Goal: Transaction & Acquisition: Download file/media

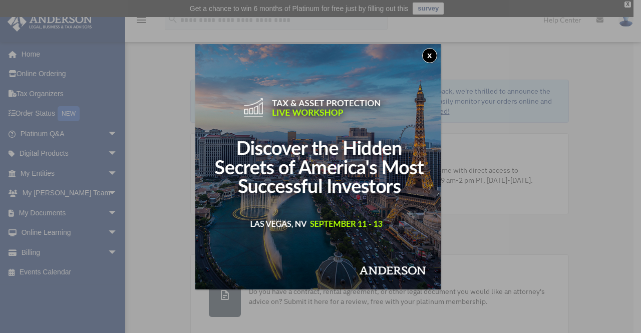
click at [431, 57] on button "x" at bounding box center [429, 55] width 15 height 15
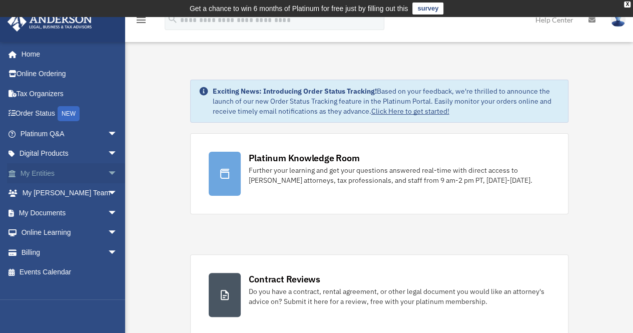
click at [67, 172] on link "My Entities arrow_drop_down" at bounding box center [70, 173] width 126 height 20
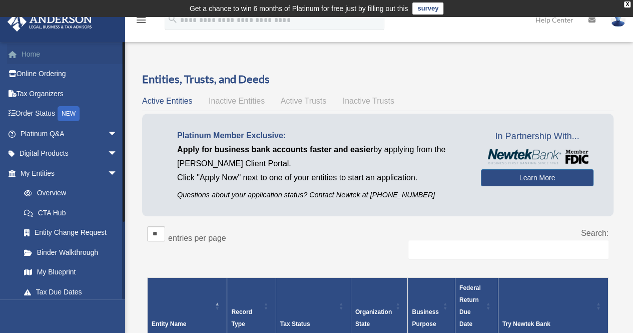
click at [36, 54] on link "Home" at bounding box center [70, 54] width 126 height 20
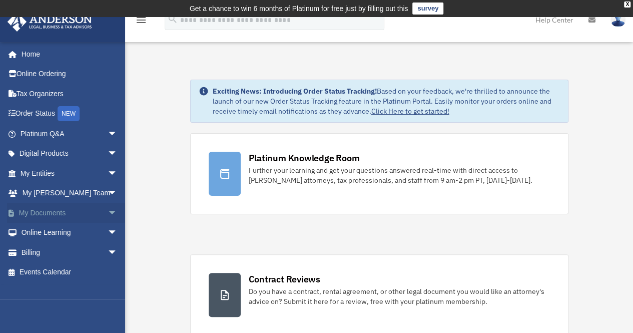
click at [108, 210] on span "arrow_drop_down" at bounding box center [118, 213] width 20 height 21
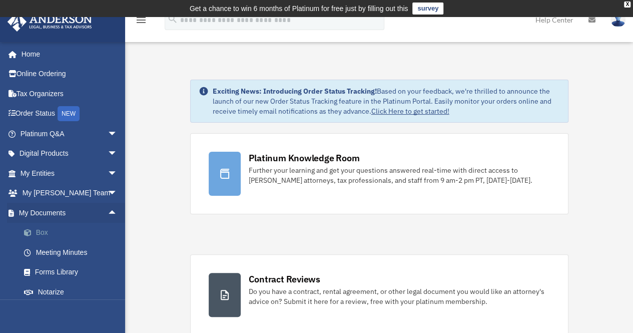
click at [43, 232] on link "Box" at bounding box center [73, 233] width 119 height 20
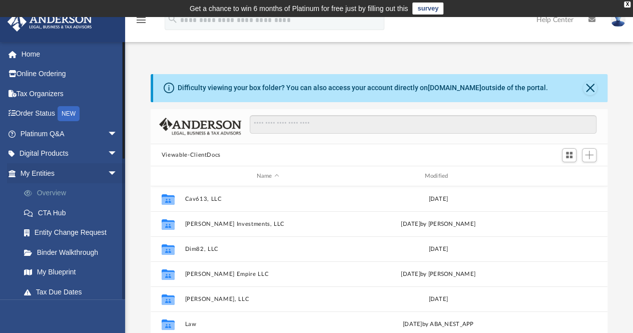
click at [63, 190] on link "Overview" at bounding box center [73, 193] width 119 height 20
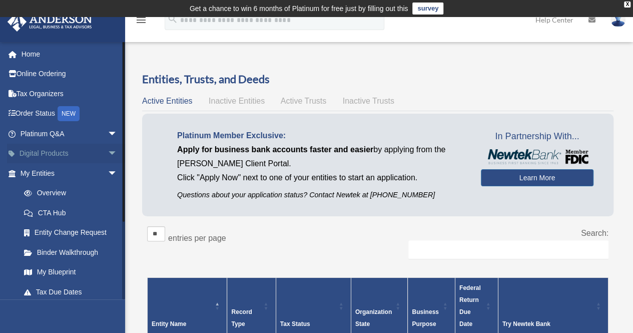
click at [108, 151] on span "arrow_drop_down" at bounding box center [118, 154] width 20 height 21
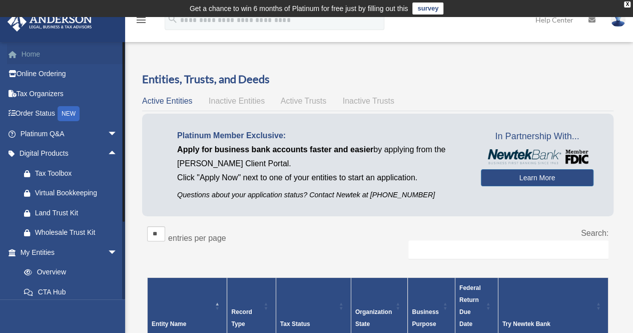
click at [104, 55] on link "Home" at bounding box center [70, 54] width 126 height 20
click at [108, 250] on span "arrow_drop_down" at bounding box center [118, 252] width 20 height 21
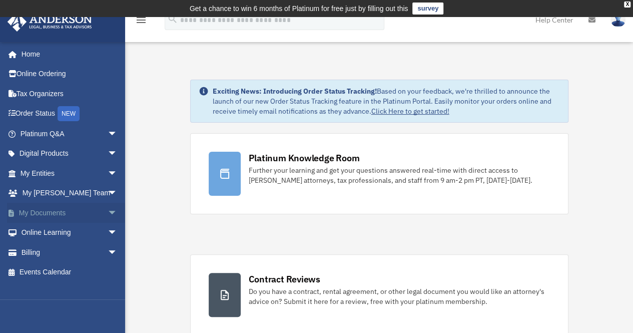
click at [108, 209] on span "arrow_drop_down" at bounding box center [118, 213] width 20 height 21
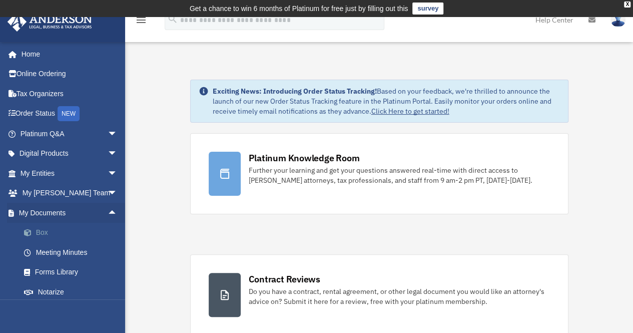
click at [44, 227] on link "Box" at bounding box center [73, 233] width 119 height 20
click at [43, 230] on link "Box" at bounding box center [73, 233] width 119 height 20
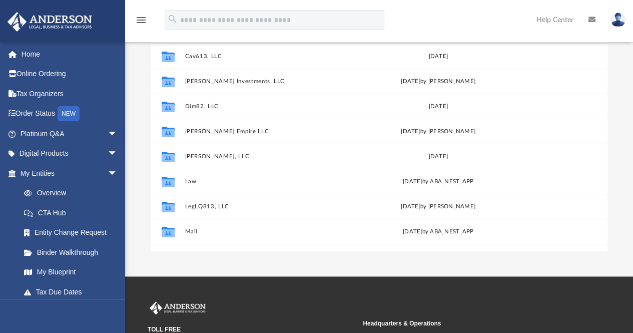
scroll to position [142, 0]
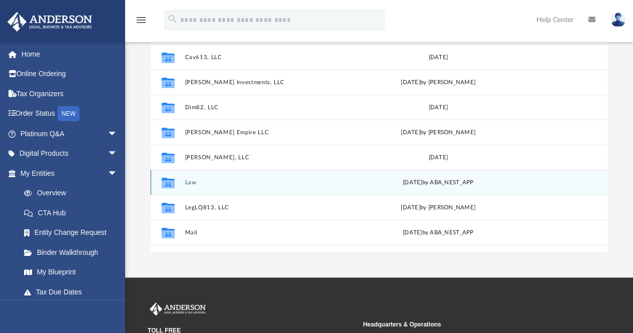
click at [170, 180] on icon "grid" at bounding box center [168, 184] width 13 height 8
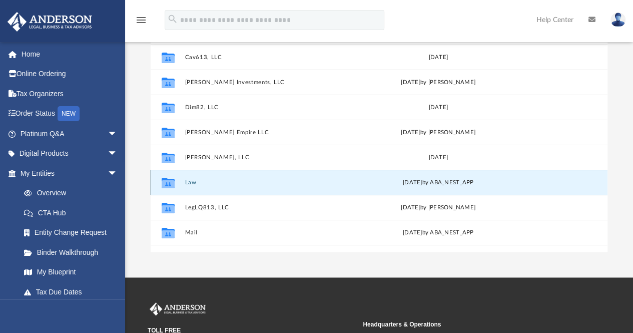
click at [193, 181] on button "Law" at bounding box center [268, 182] width 166 height 7
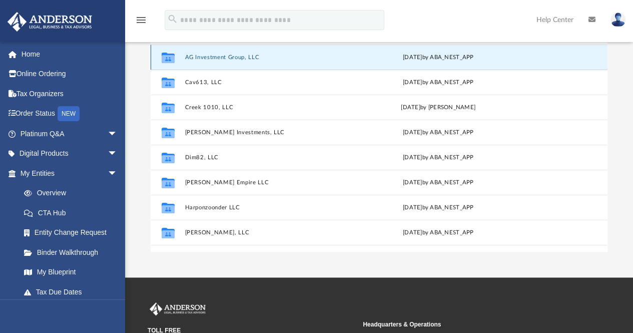
click at [217, 57] on button "AG Investment Group, LLC" at bounding box center [268, 57] width 166 height 7
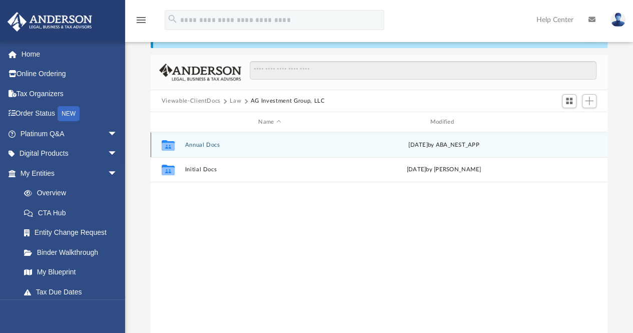
scroll to position [53, 0]
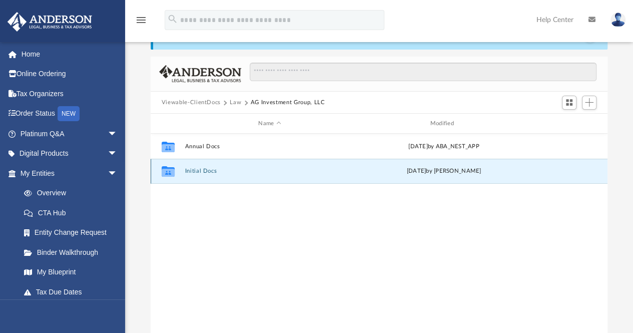
click at [204, 168] on button "Initial Docs" at bounding box center [270, 171] width 170 height 7
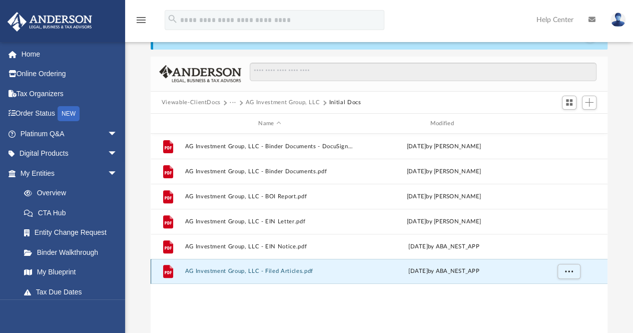
click at [221, 272] on button "AG Investment Group, LLC - Filed Articles.pdf" at bounding box center [270, 271] width 170 height 7
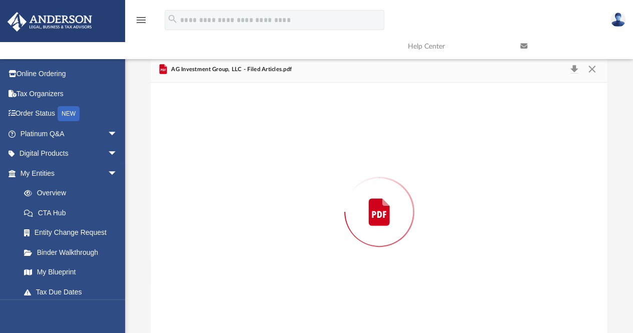
scroll to position [61, 0]
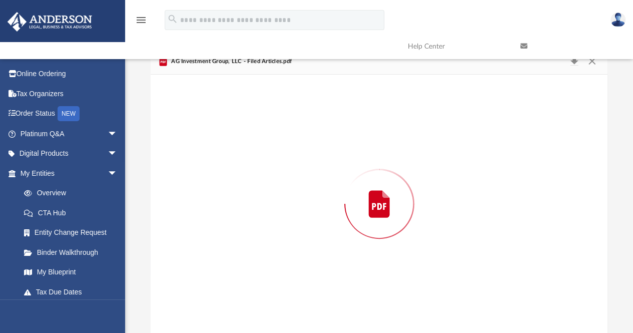
click at [221, 272] on div "Preview" at bounding box center [380, 204] width 458 height 258
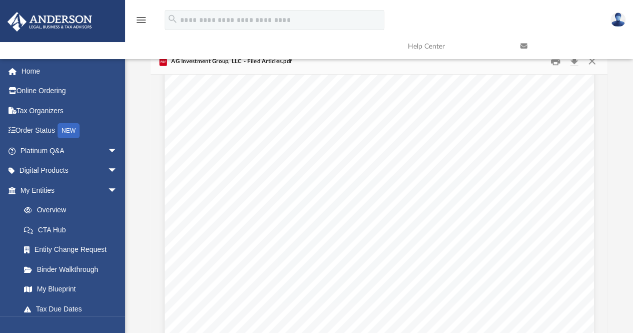
scroll to position [0, 0]
click at [591, 62] on link at bounding box center [569, 47] width 113 height 40
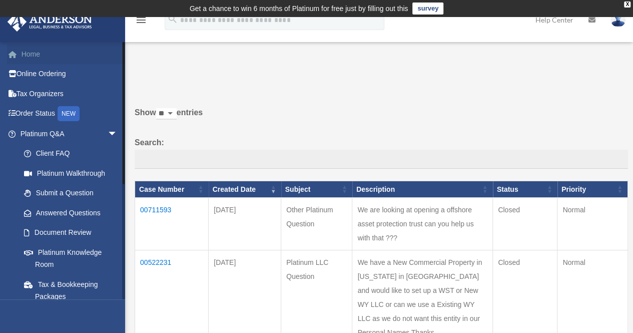
click at [33, 54] on link "Home" at bounding box center [70, 54] width 126 height 20
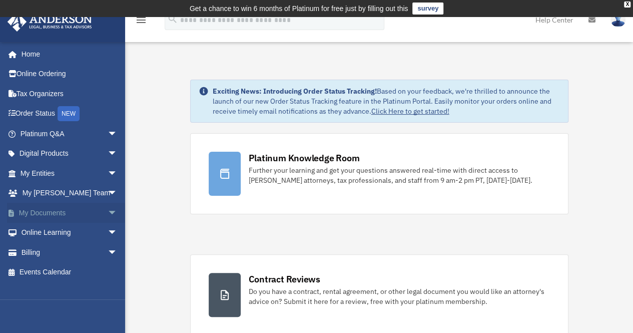
click at [108, 210] on span "arrow_drop_down" at bounding box center [118, 213] width 20 height 21
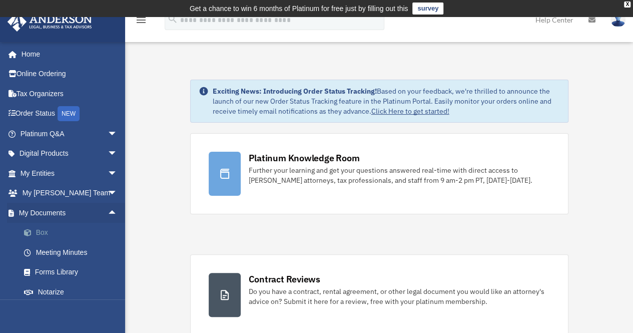
click at [38, 232] on link "Box" at bounding box center [73, 233] width 119 height 20
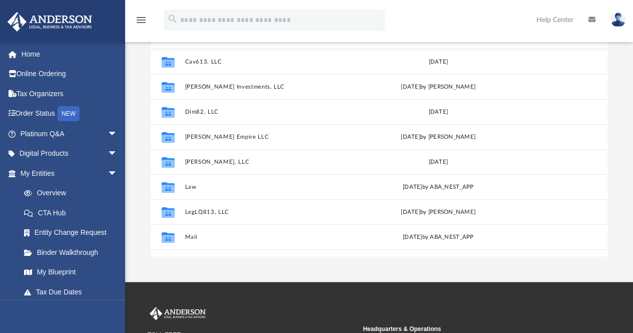
scroll to position [150, 0]
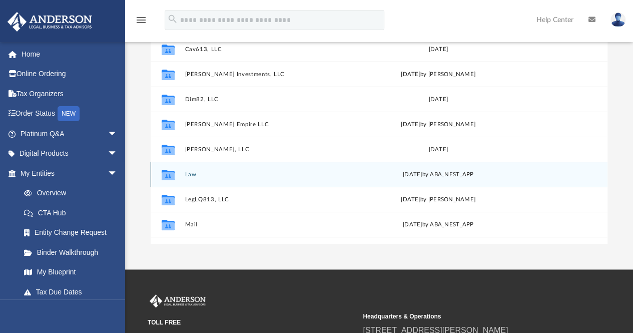
click at [171, 173] on icon "grid" at bounding box center [168, 176] width 13 height 8
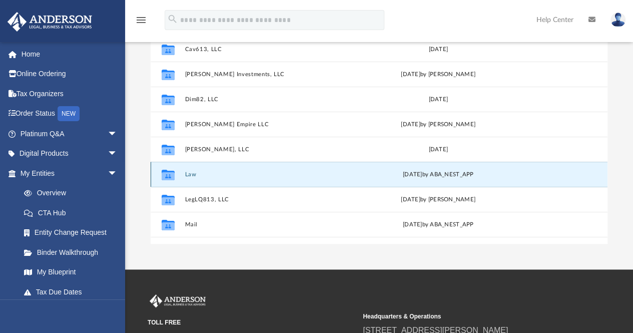
click at [195, 173] on button "Law" at bounding box center [268, 174] width 166 height 7
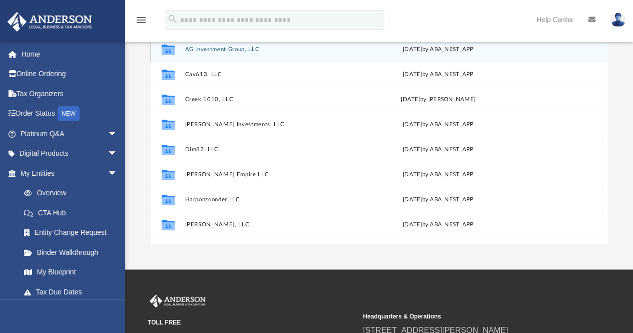
click at [240, 47] on button "AG Investment Group, LLC" at bounding box center [268, 49] width 166 height 7
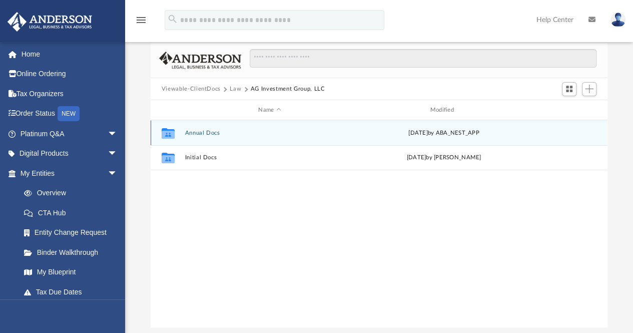
scroll to position [61, 0]
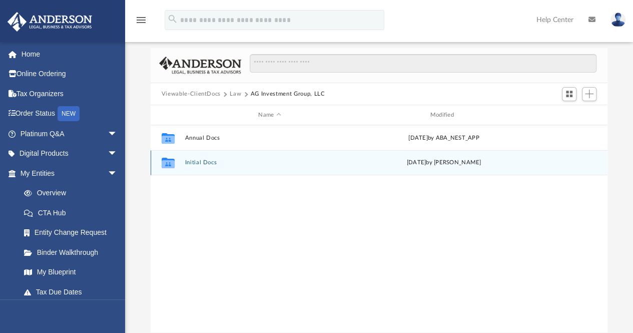
click at [203, 159] on div "Collaborated Folder Initial Docs Wed Mar 13 2024 by Mya Ford" at bounding box center [379, 162] width 457 height 25
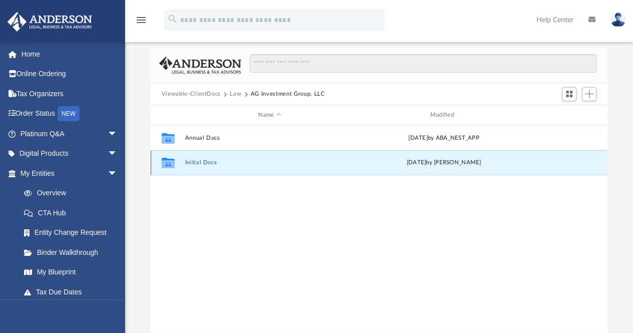
click at [203, 162] on button "Initial Docs" at bounding box center [270, 163] width 170 height 7
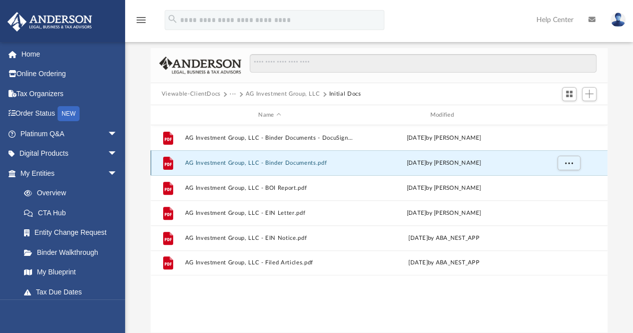
click at [203, 162] on button "AG Investment Group, LLC - Binder Documents.pdf" at bounding box center [270, 163] width 170 height 7
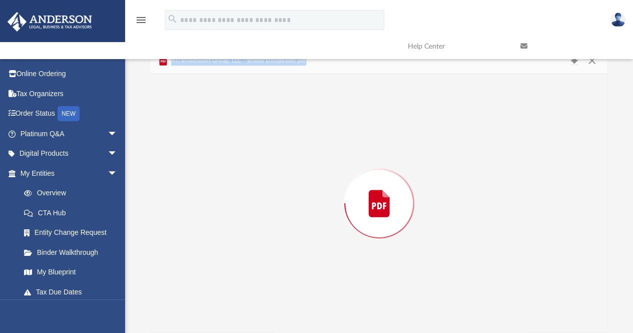
click at [203, 162] on div "Preview" at bounding box center [380, 203] width 458 height 258
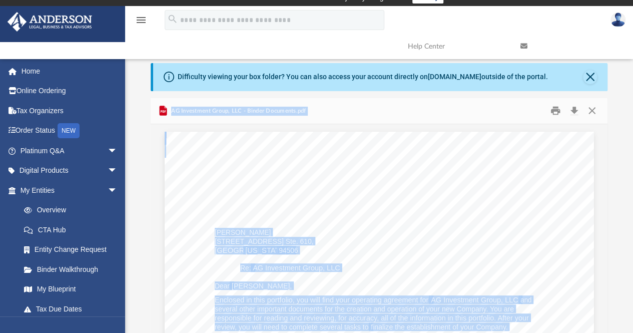
scroll to position [0, 0]
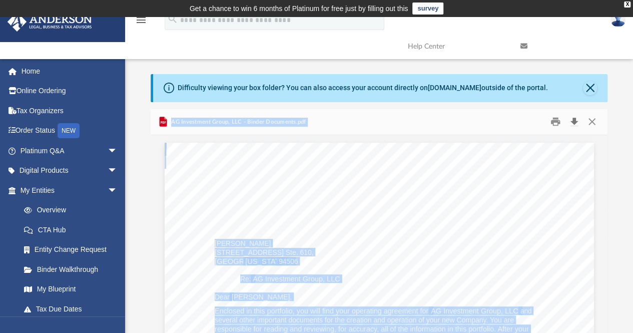
click at [575, 122] on button "Download" at bounding box center [574, 122] width 18 height 16
click at [592, 121] on button "Close" at bounding box center [592, 122] width 18 height 16
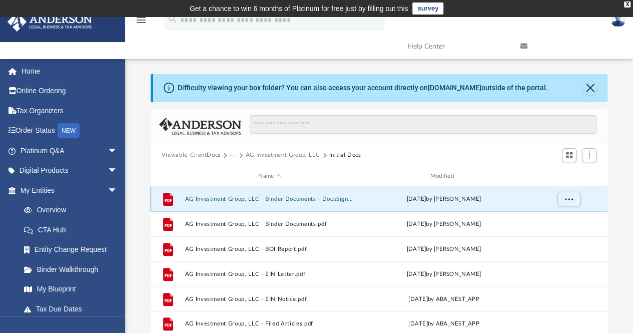
click at [304, 196] on button "AG Investment Group, LLC - Binder Documents - DocuSigned.pdf" at bounding box center [270, 199] width 170 height 7
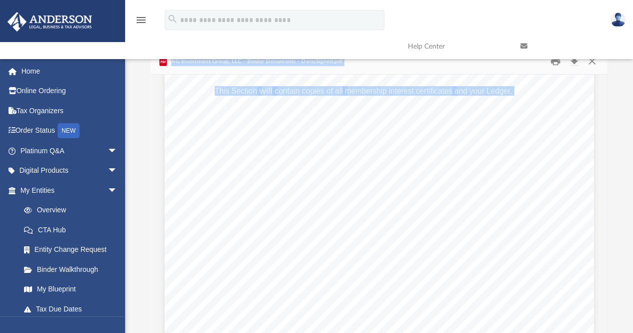
scroll to position [33138, 0]
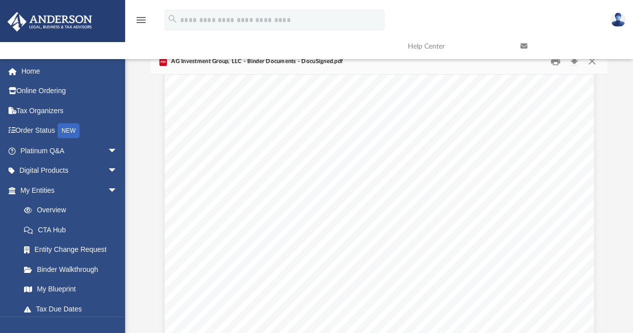
click at [600, 278] on div "Scroll to top vertical_align_top" at bounding box center [605, 279] width 21 height 21
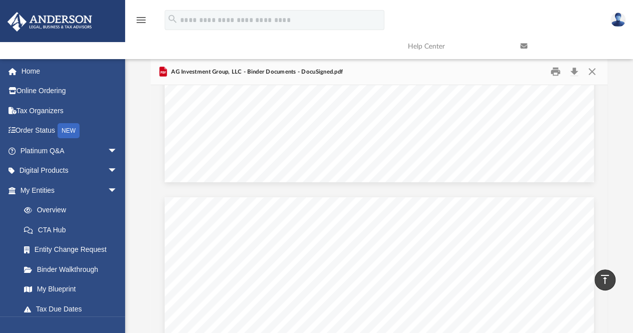
scroll to position [5, 0]
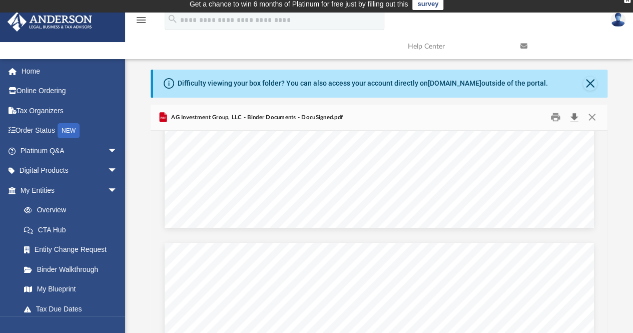
click at [575, 115] on button "Download" at bounding box center [574, 118] width 18 height 16
click at [594, 117] on button "Close" at bounding box center [592, 118] width 18 height 16
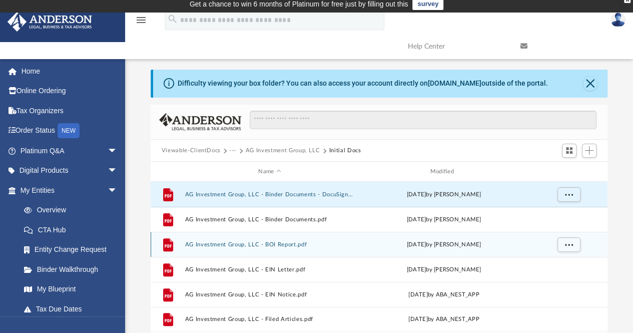
click at [293, 242] on button "AG Investment Group, LLC - BOI Report.pdf" at bounding box center [270, 244] width 170 height 7
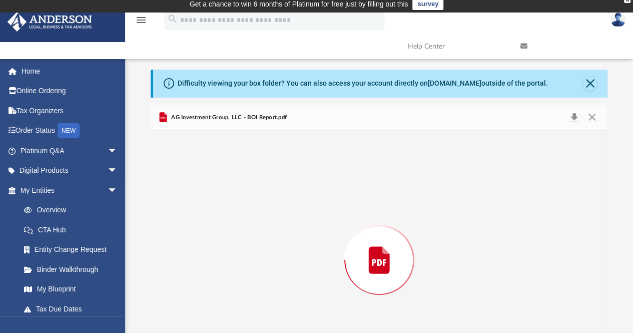
scroll to position [61, 0]
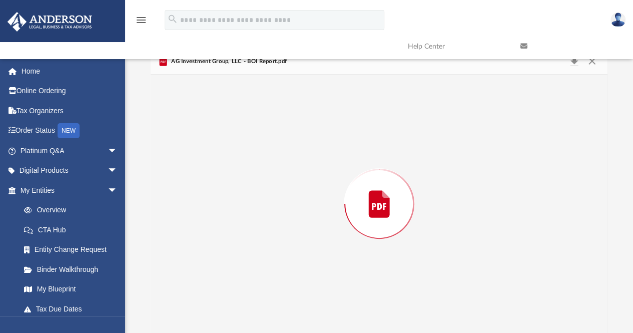
click at [293, 242] on div "Preview" at bounding box center [380, 204] width 458 height 258
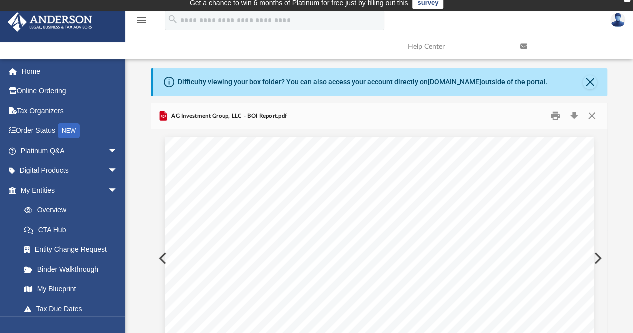
scroll to position [0, 0]
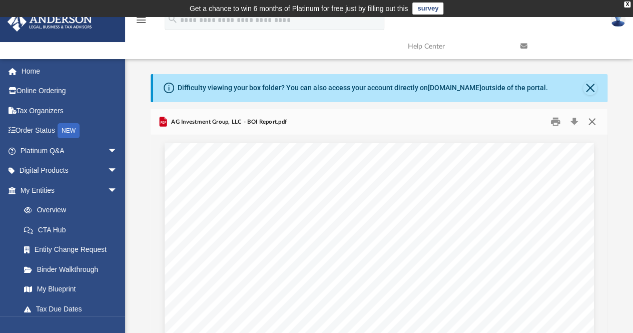
click at [592, 121] on button "Close" at bounding box center [592, 122] width 18 height 16
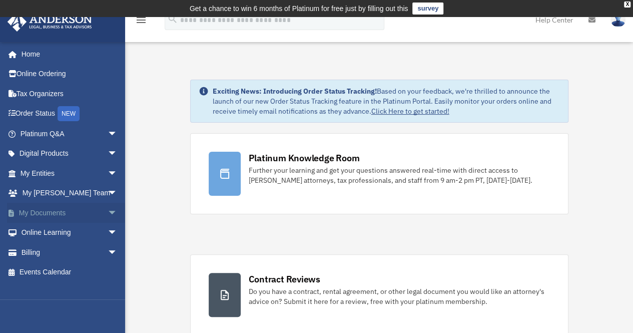
click at [108, 211] on span "arrow_drop_down" at bounding box center [118, 213] width 20 height 21
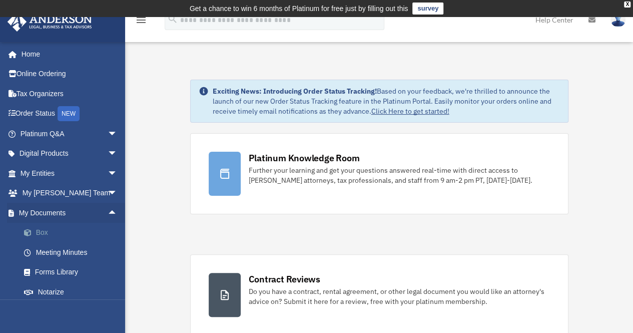
click at [39, 229] on link "Box" at bounding box center [73, 233] width 119 height 20
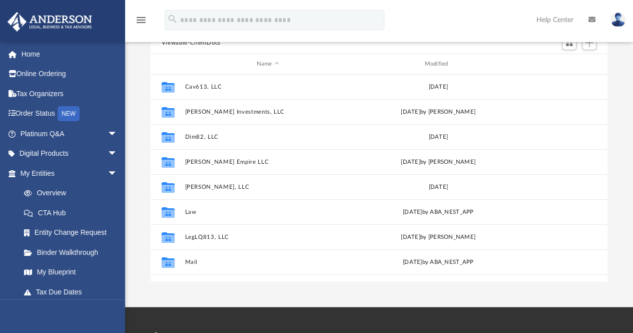
scroll to position [124, 0]
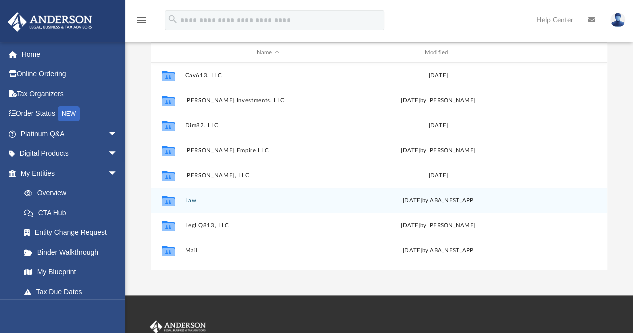
click at [193, 197] on button "Law" at bounding box center [268, 200] width 166 height 7
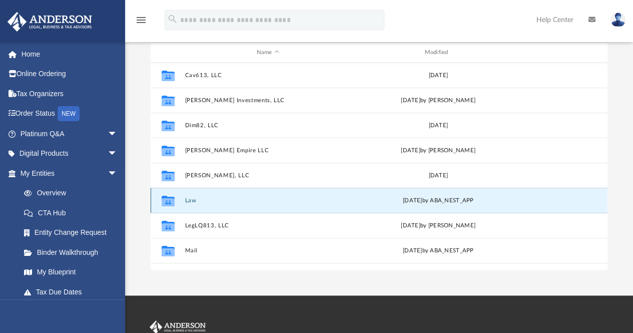
click at [193, 197] on button "Law" at bounding box center [268, 200] width 166 height 7
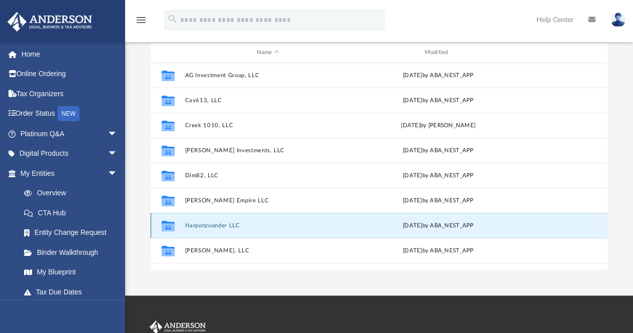
click at [231, 222] on button "Harponzoonder LLC" at bounding box center [268, 225] width 166 height 7
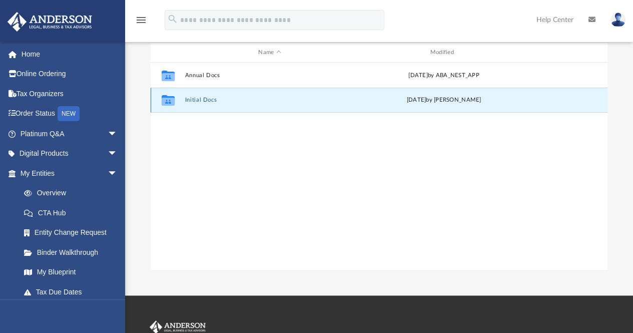
click at [201, 98] on button "Initial Docs" at bounding box center [270, 100] width 170 height 7
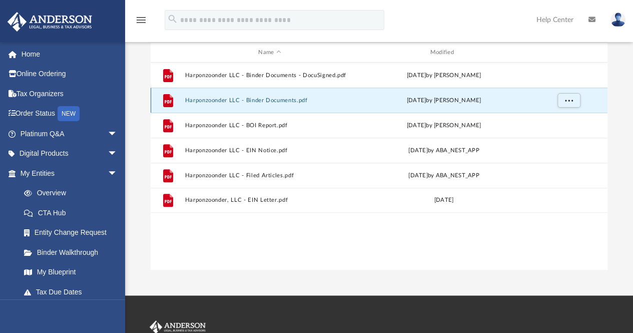
click at [293, 98] on button "Harponzoonder LLC - Binder Documents.pdf" at bounding box center [270, 100] width 170 height 7
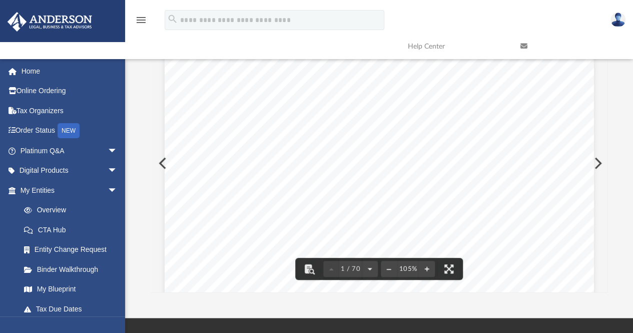
scroll to position [0, 0]
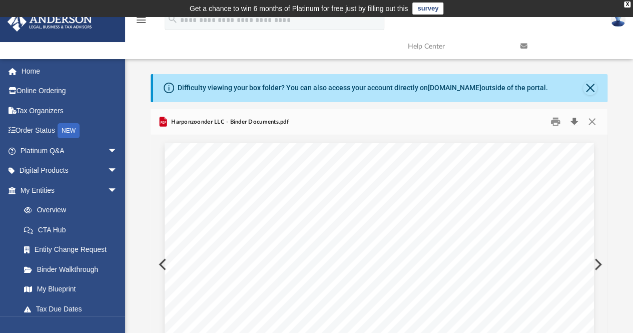
click at [574, 124] on button "Download" at bounding box center [574, 122] width 18 height 16
click at [592, 121] on button "Close" at bounding box center [592, 122] width 18 height 16
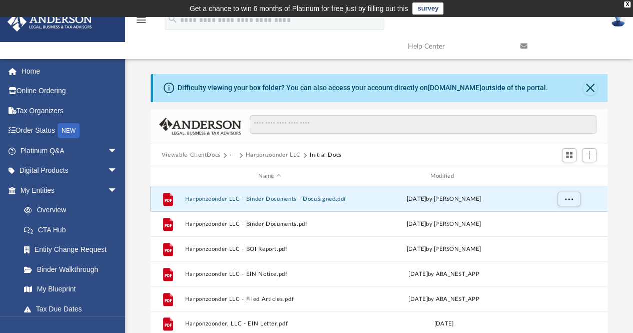
click at [318, 200] on button "Harponzoonder LLC - Binder Documents - DocuSigned.pdf" at bounding box center [270, 199] width 170 height 7
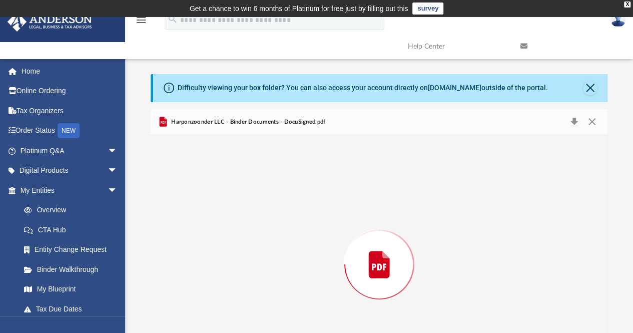
scroll to position [61, 0]
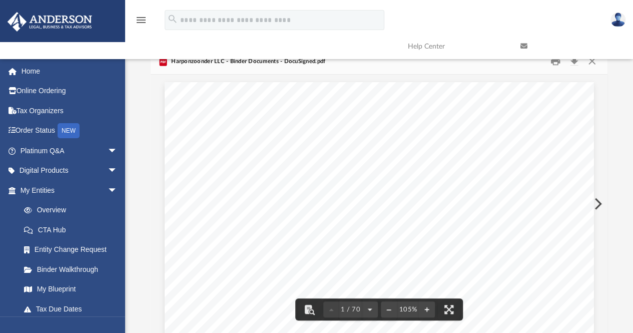
click at [575, 60] on link at bounding box center [569, 47] width 113 height 40
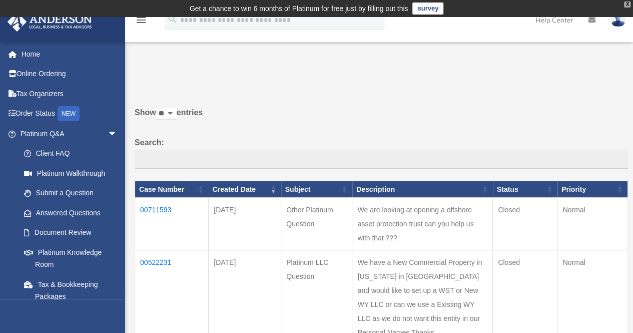
click at [629, 4] on div "X" at bounding box center [627, 5] width 7 height 6
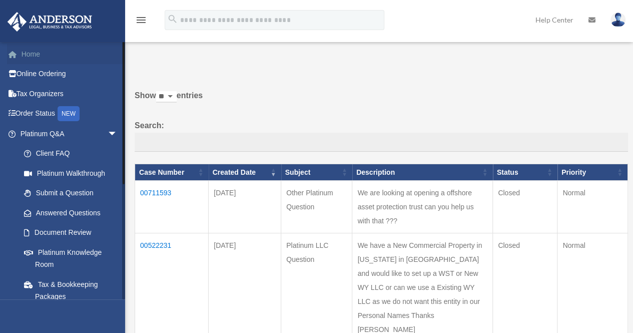
click at [35, 53] on link "Home" at bounding box center [70, 54] width 126 height 20
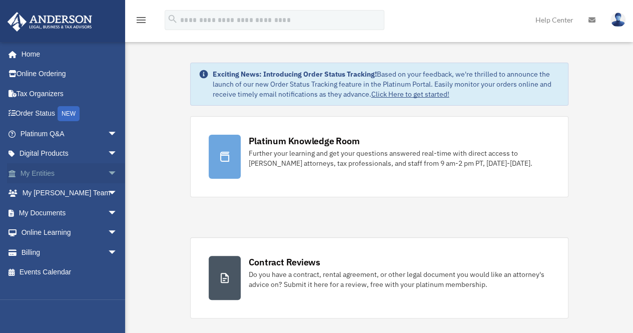
click at [108, 170] on span "arrow_drop_down" at bounding box center [118, 173] width 20 height 21
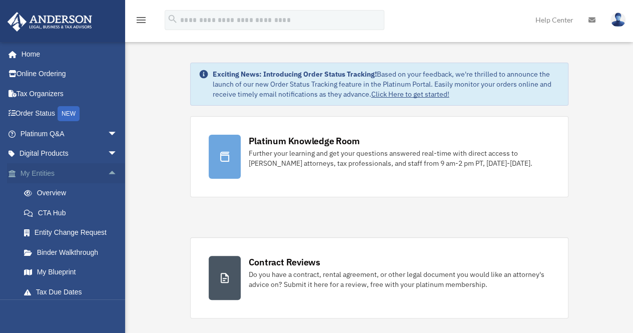
click at [57, 170] on link "My Entities arrow_drop_up" at bounding box center [70, 173] width 126 height 20
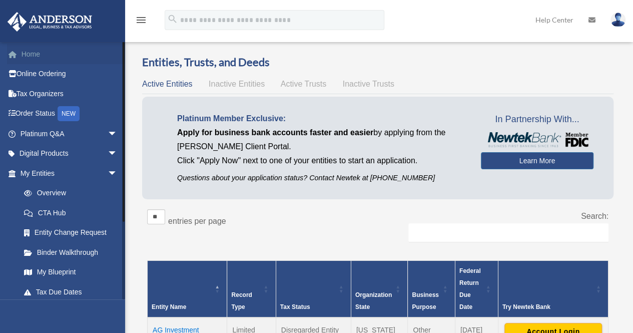
click at [38, 54] on link "Home" at bounding box center [70, 54] width 126 height 20
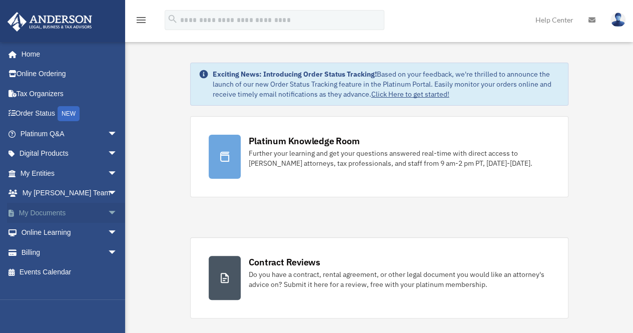
click at [108, 212] on span "arrow_drop_down" at bounding box center [118, 213] width 20 height 21
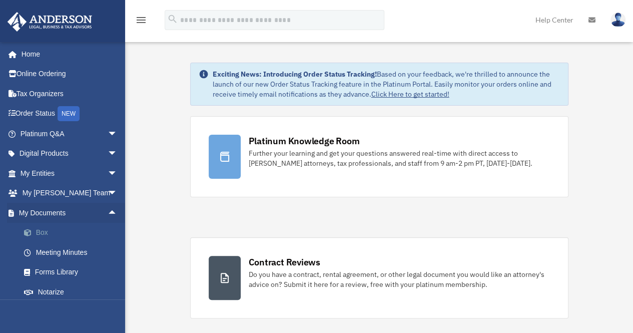
click at [46, 230] on link "Box" at bounding box center [73, 233] width 119 height 20
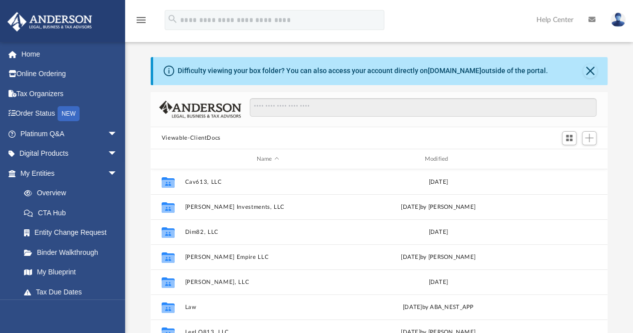
scroll to position [220, 450]
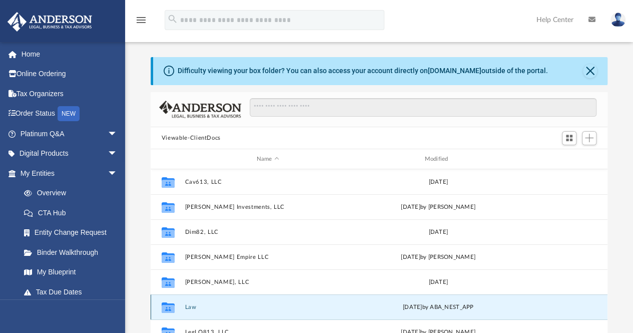
click at [188, 304] on button "Law" at bounding box center [268, 307] width 166 height 7
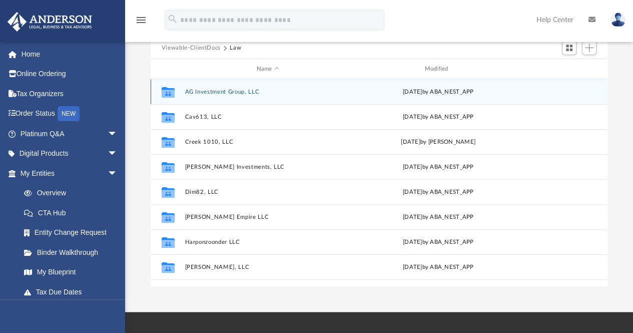
scroll to position [105, 0]
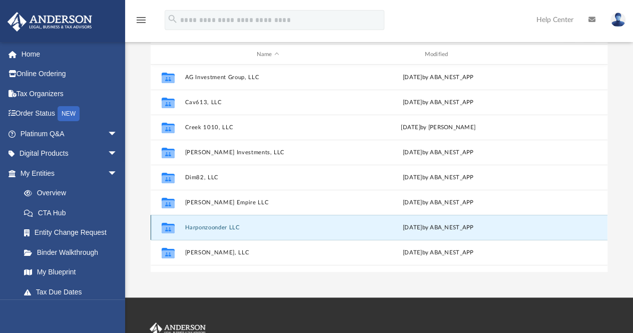
click at [211, 227] on button "Harponzoonder LLC" at bounding box center [268, 227] width 166 height 7
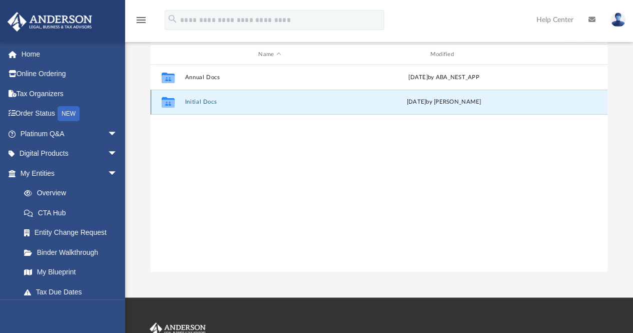
click at [202, 102] on button "Initial Docs" at bounding box center [270, 102] width 170 height 7
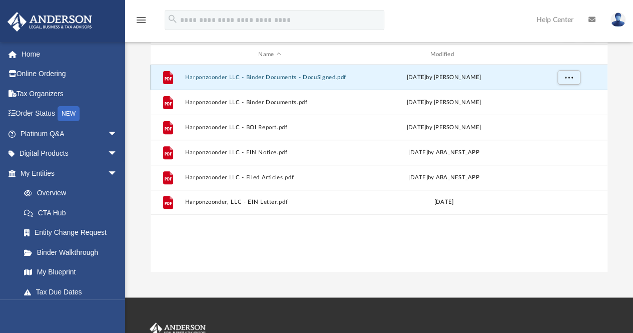
click at [247, 77] on button "Harponzoonder LLC - Binder Documents - DocuSigned.pdf" at bounding box center [270, 77] width 170 height 7
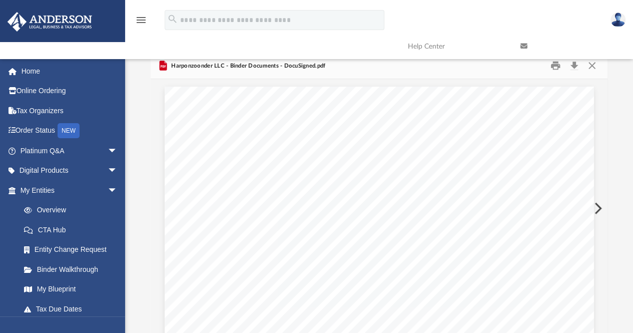
scroll to position [15, 0]
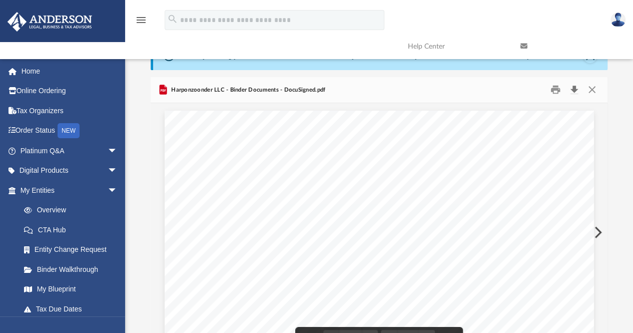
click at [574, 90] on button "Download" at bounding box center [574, 90] width 18 height 16
click at [555, 91] on button "Print" at bounding box center [556, 90] width 20 height 16
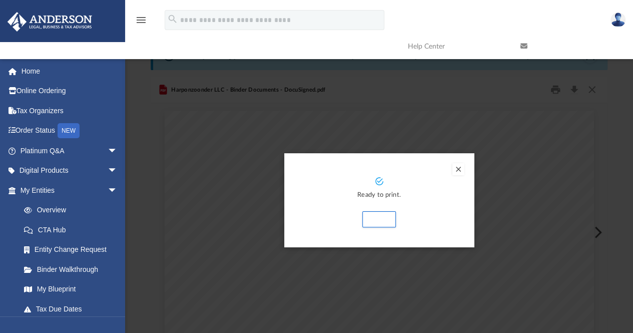
click at [460, 168] on button "Preview" at bounding box center [459, 169] width 12 height 12
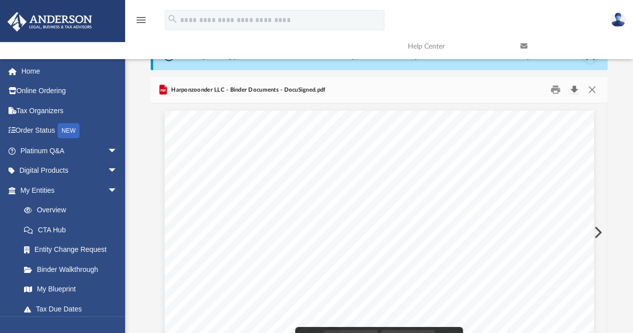
click at [575, 90] on button "Download" at bounding box center [574, 90] width 18 height 16
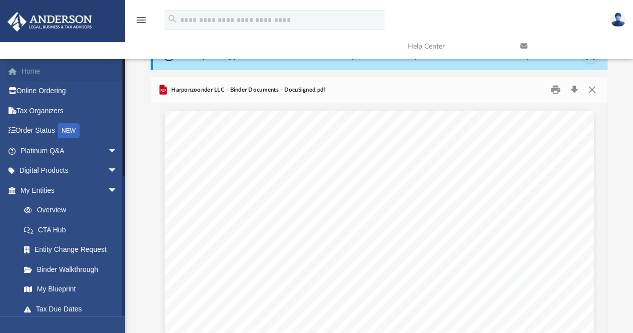
click at [32, 70] on link "Home" at bounding box center [70, 71] width 126 height 20
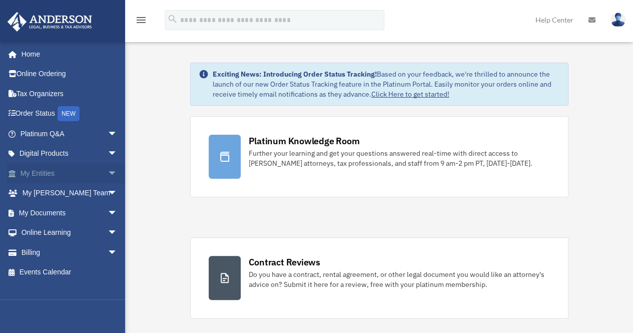
click at [108, 173] on span "arrow_drop_down" at bounding box center [118, 173] width 20 height 21
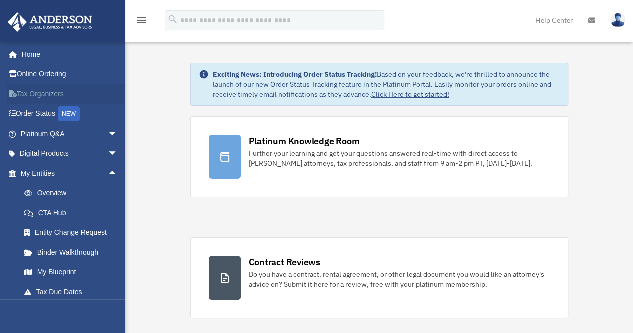
click at [116, 99] on link "Tax Organizers" at bounding box center [70, 94] width 126 height 20
click at [39, 54] on link "Home" at bounding box center [70, 54] width 126 height 20
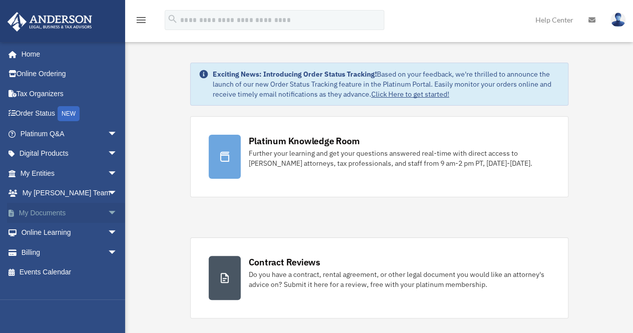
click at [63, 208] on link "My Documents arrow_drop_down" at bounding box center [70, 213] width 126 height 20
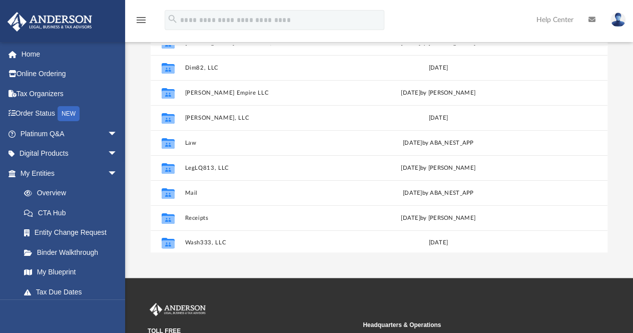
scroll to position [42, 0]
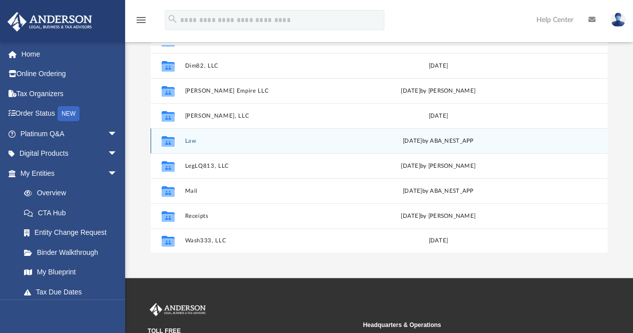
click at [188, 139] on button "Law" at bounding box center [268, 141] width 166 height 7
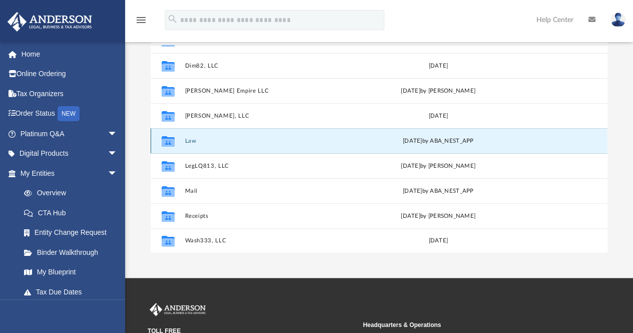
click at [188, 139] on button "Law" at bounding box center [268, 141] width 166 height 7
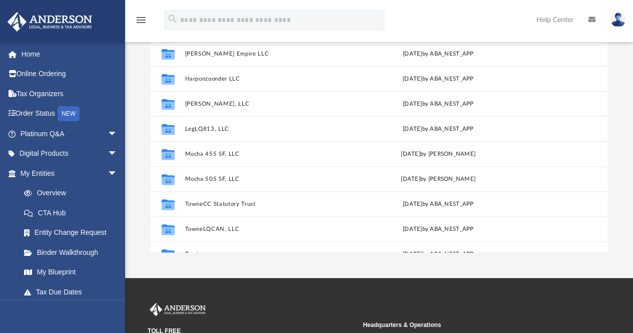
scroll to position [167, 0]
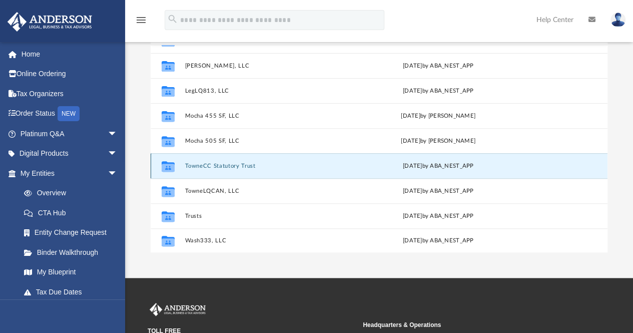
click at [235, 165] on button "TowneCC Statutory Trust" at bounding box center [268, 166] width 166 height 7
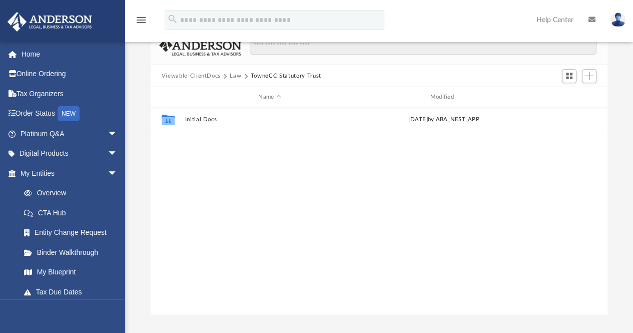
scroll to position [61, 0]
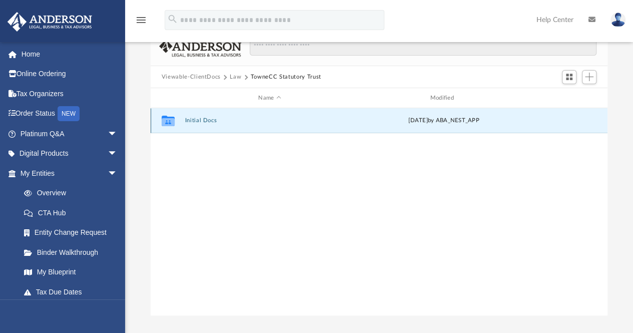
click at [209, 120] on button "Initial Docs" at bounding box center [270, 121] width 170 height 7
click at [278, 120] on button "TowneCC Statutory Trust - BOI Report.pdf" at bounding box center [270, 121] width 170 height 7
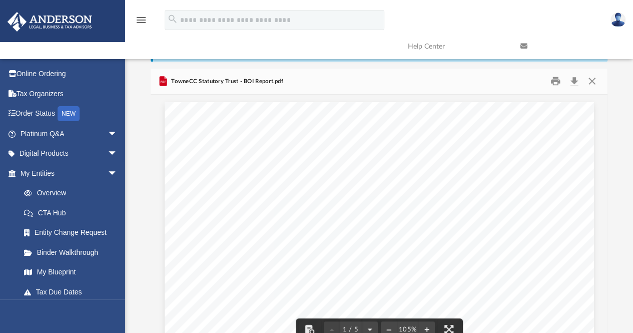
scroll to position [0, 0]
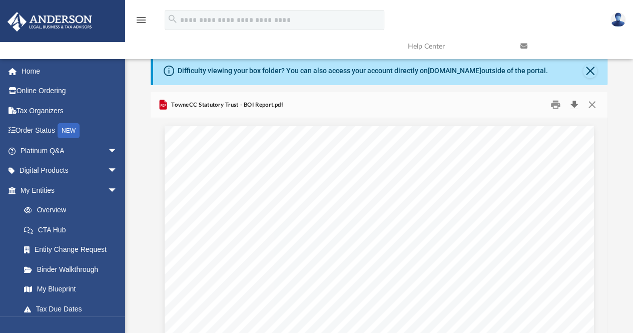
click at [574, 103] on button "Download" at bounding box center [574, 105] width 18 height 16
click at [592, 101] on button "Close" at bounding box center [592, 105] width 18 height 16
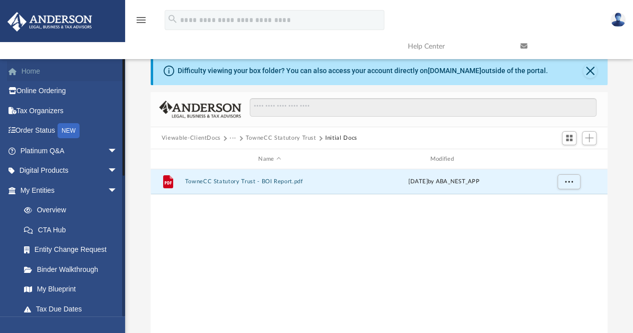
click at [35, 70] on link "Home" at bounding box center [70, 71] width 126 height 20
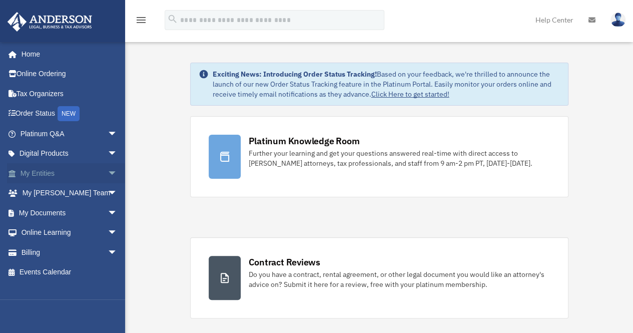
click at [108, 171] on span "arrow_drop_down" at bounding box center [118, 173] width 20 height 21
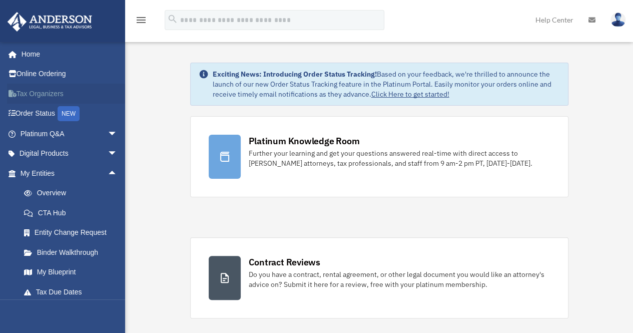
click at [110, 99] on link "Tax Organizers" at bounding box center [70, 94] width 126 height 20
click at [44, 52] on link "Home" at bounding box center [70, 54] width 126 height 20
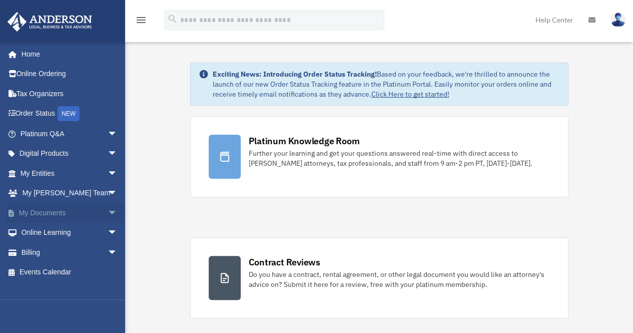
click at [108, 211] on span "arrow_drop_down" at bounding box center [118, 213] width 20 height 21
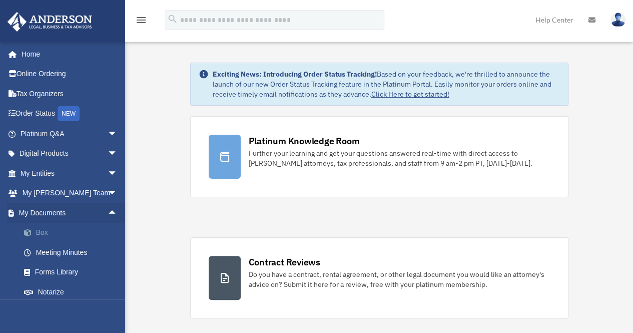
click at [45, 230] on link "Box" at bounding box center [73, 233] width 119 height 20
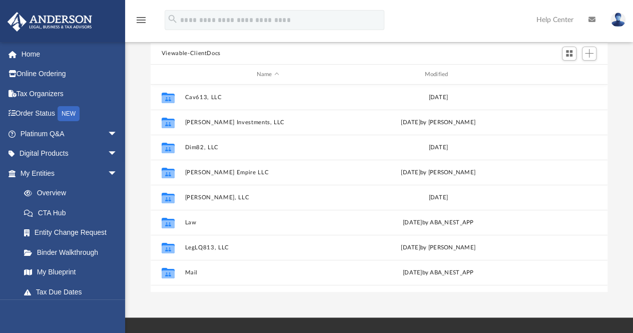
scroll to position [97, 0]
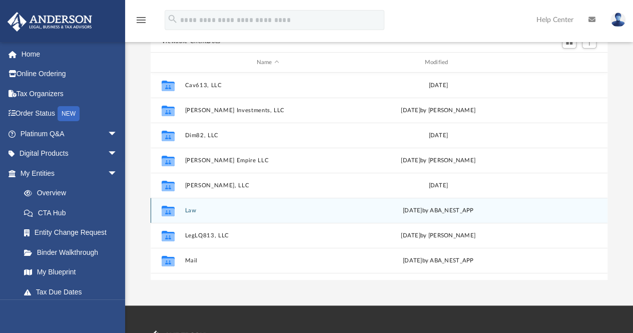
click at [190, 206] on div "Collaborated Folder Law [DATE] by ABA_NEST_APP" at bounding box center [379, 210] width 457 height 25
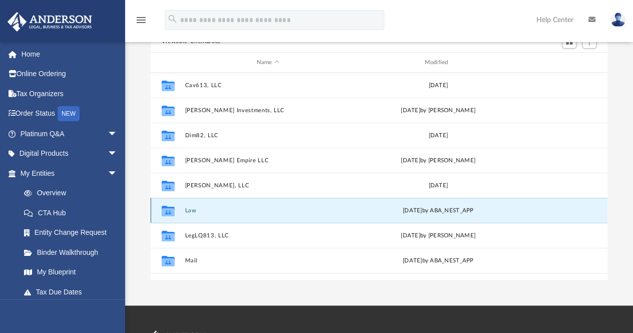
click at [190, 210] on button "Law" at bounding box center [268, 210] width 166 height 7
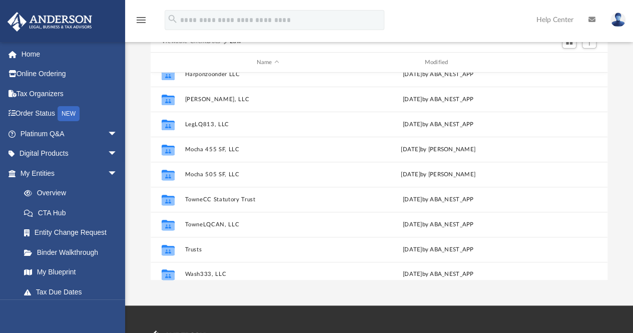
scroll to position [167, 0]
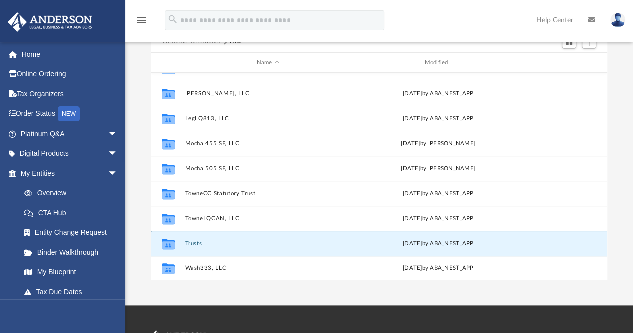
click at [189, 242] on button "Trusts" at bounding box center [268, 243] width 166 height 7
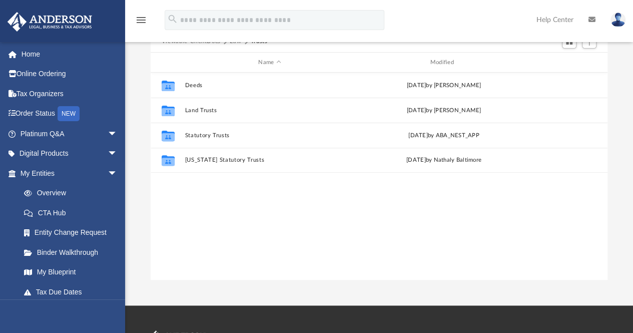
scroll to position [0, 0]
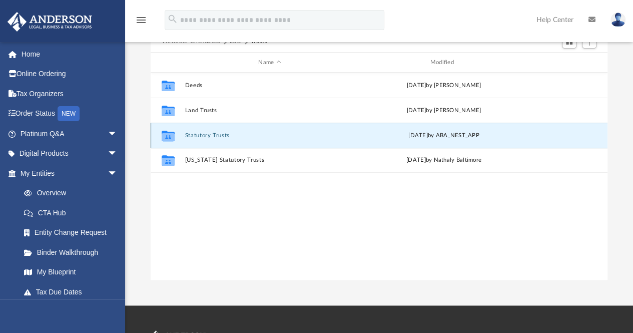
click at [209, 132] on button "Statutory Trusts" at bounding box center [270, 135] width 170 height 7
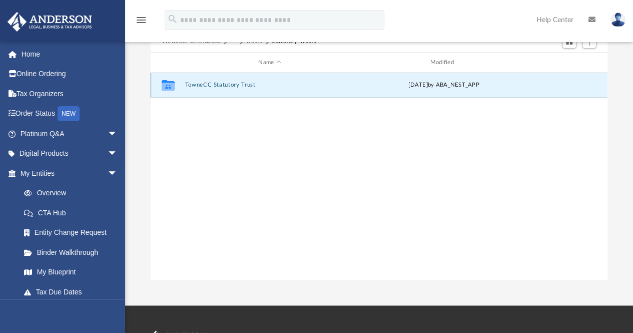
click at [218, 83] on button "TowneCC Statutory Trust" at bounding box center [270, 85] width 170 height 7
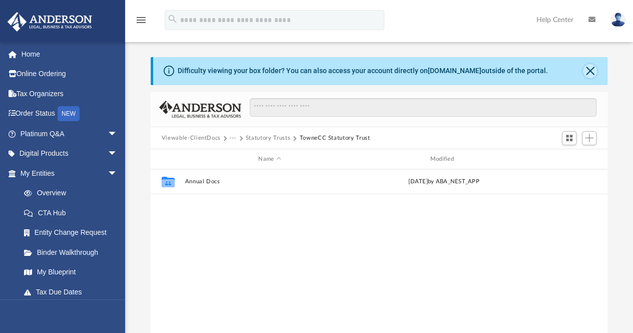
click at [589, 69] on button "Close" at bounding box center [590, 71] width 14 height 14
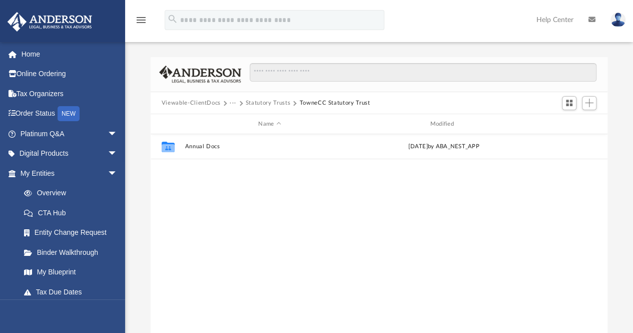
click at [342, 103] on button "TowneCC Statutory Trust" at bounding box center [334, 103] width 71 height 9
click at [565, 101] on button "Switch to Grid View" at bounding box center [569, 103] width 15 height 14
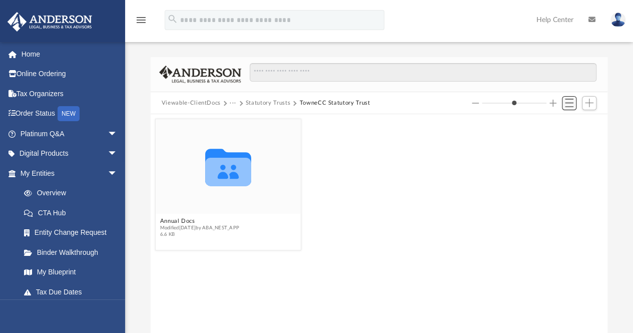
scroll to position [220, 450]
click at [356, 136] on div "Collaborated Folder Annual Docs Modified Mon Dec 30 2024 by ABA_NEST_APP 6.6 KB" at bounding box center [379, 185] width 453 height 136
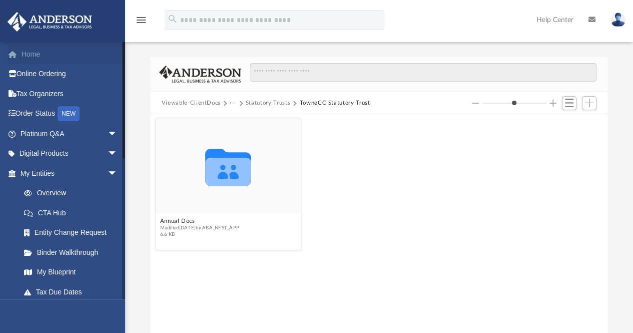
click at [32, 49] on link "Home" at bounding box center [70, 54] width 126 height 20
click at [33, 51] on link "Home" at bounding box center [70, 54] width 126 height 20
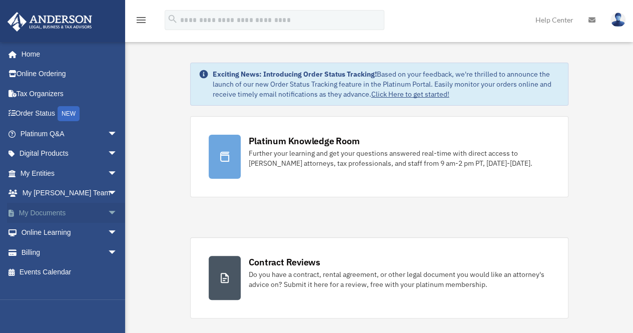
click at [108, 211] on span "arrow_drop_down" at bounding box center [118, 213] width 20 height 21
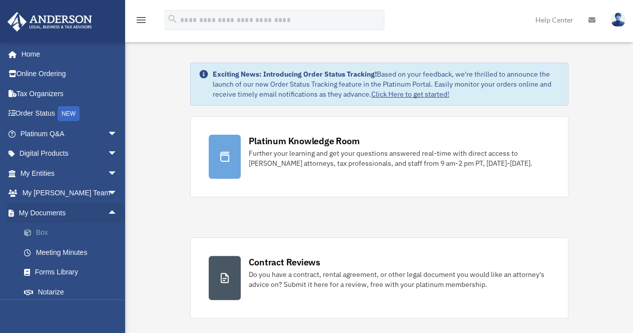
click at [48, 230] on link "Box" at bounding box center [73, 233] width 119 height 20
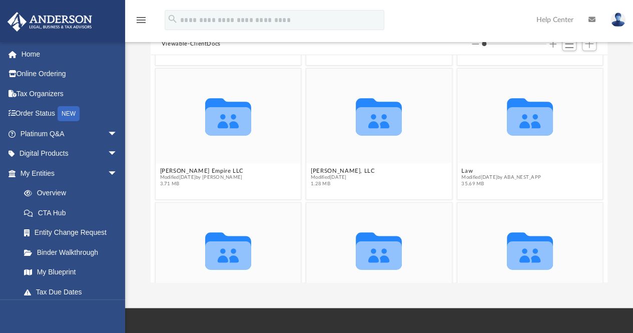
scroll to position [123, 0]
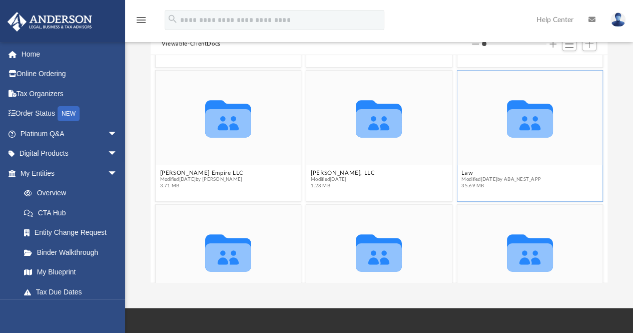
click at [524, 123] on icon "grid" at bounding box center [530, 123] width 46 height 29
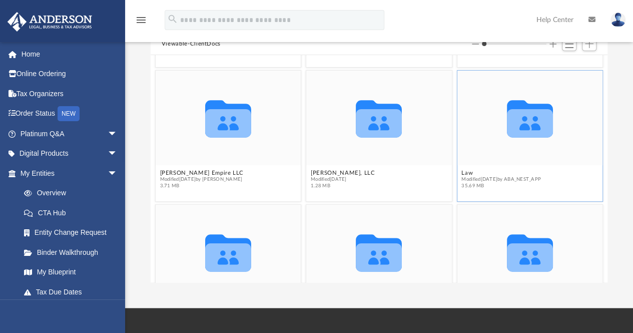
click at [524, 123] on icon "grid" at bounding box center [530, 123] width 46 height 29
click at [512, 177] on span "Modified Mon Dec 30 2024 by ABA_NEST_APP" at bounding box center [502, 179] width 80 height 7
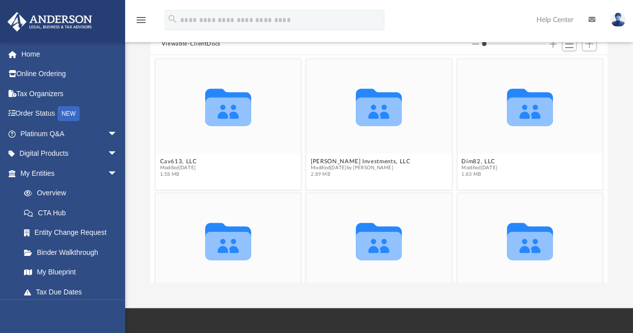
scroll to position [0, 0]
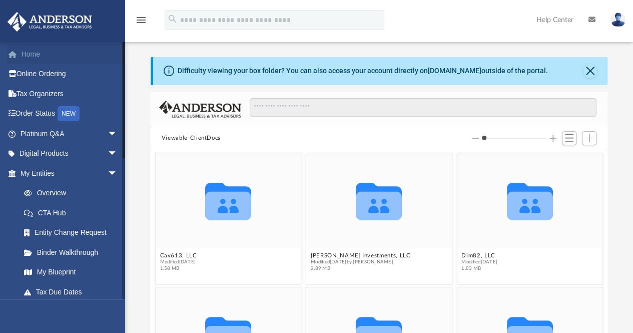
click at [30, 55] on link "Home" at bounding box center [70, 54] width 126 height 20
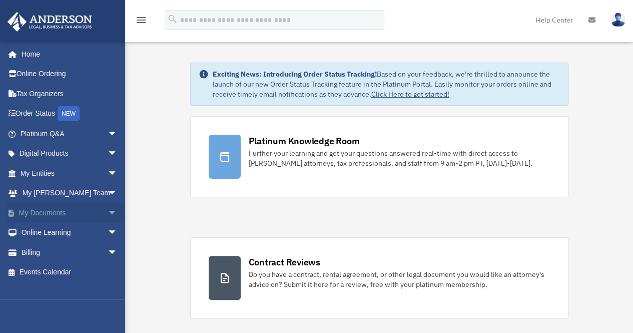
click at [59, 210] on link "My Documents arrow_drop_down" at bounding box center [70, 213] width 126 height 20
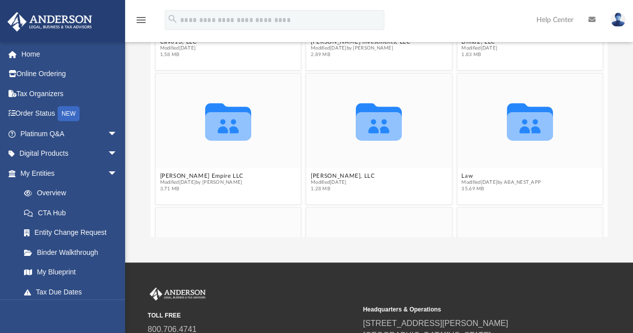
scroll to position [80, 0]
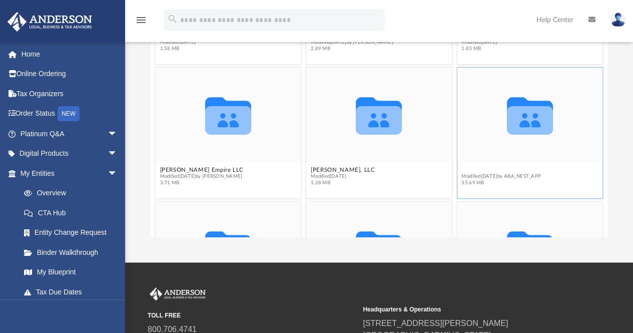
click at [489, 171] on button "Law" at bounding box center [502, 170] width 80 height 7
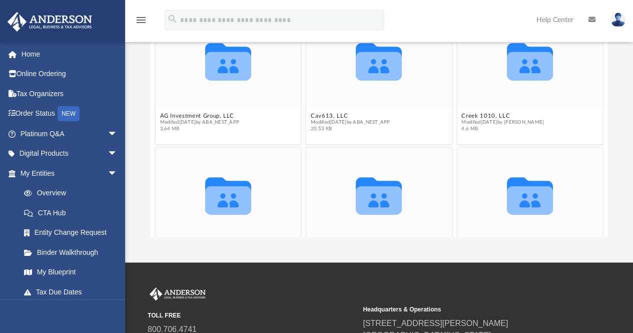
click at [489, 171] on icon "Collaborated Folder" at bounding box center [529, 195] width 87 height 57
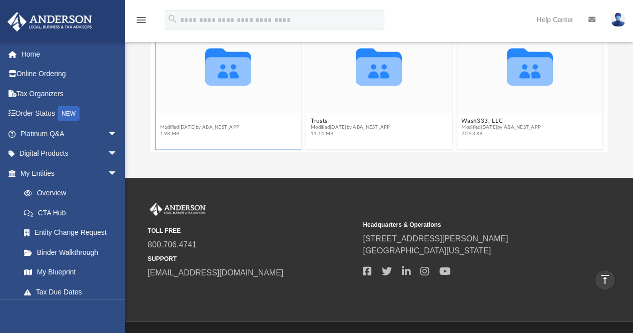
scroll to position [443, 0]
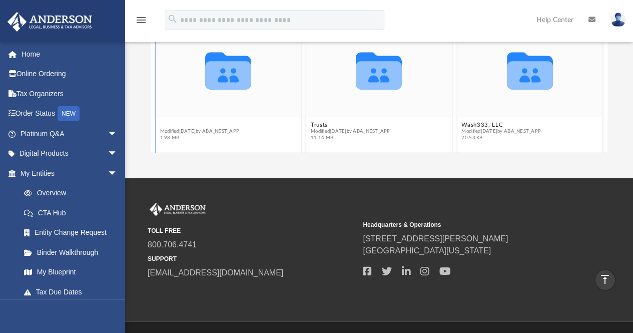
click at [206, 121] on div "Collaborated Folder Harponzoonder LLC Modified [DATE] by ABA_NEST_APP 3.64 MB C…" at bounding box center [379, 39] width 457 height 228
click at [206, 122] on button "TowneLQCAN, LLC" at bounding box center [200, 125] width 80 height 7
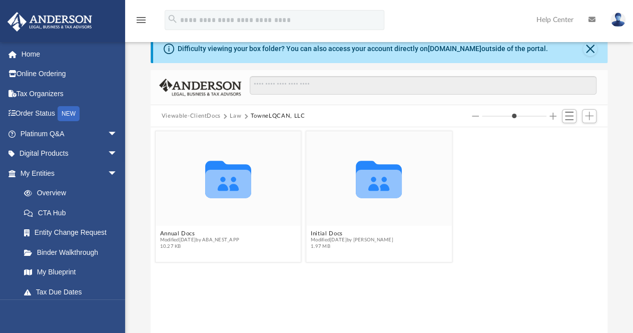
scroll to position [0, 0]
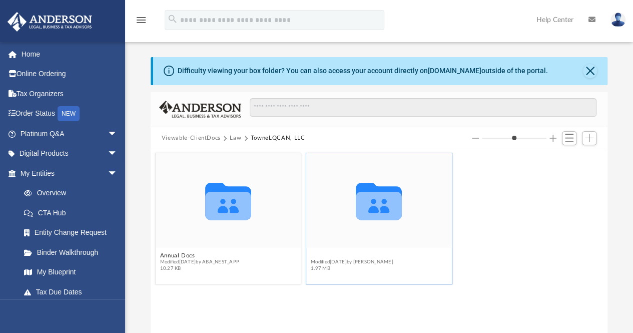
click at [325, 254] on button "Initial Docs" at bounding box center [352, 255] width 83 height 7
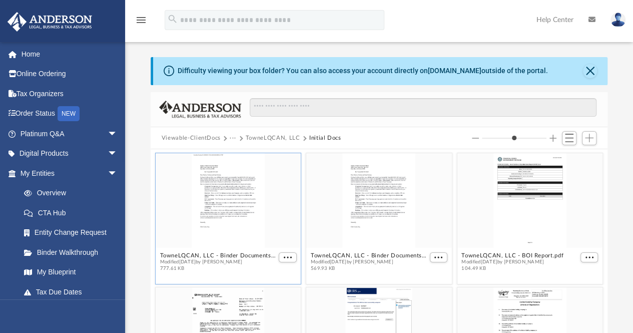
click at [222, 209] on div "grid" at bounding box center [229, 200] width 146 height 95
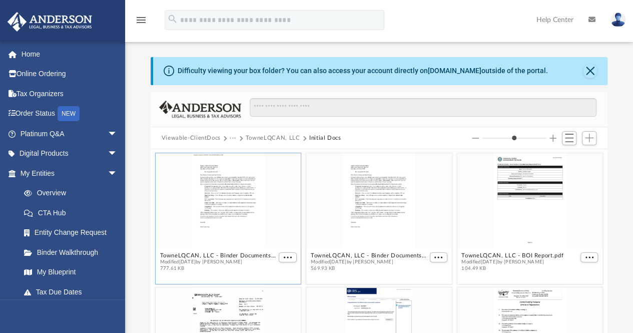
click at [222, 209] on div "grid" at bounding box center [229, 200] width 146 height 95
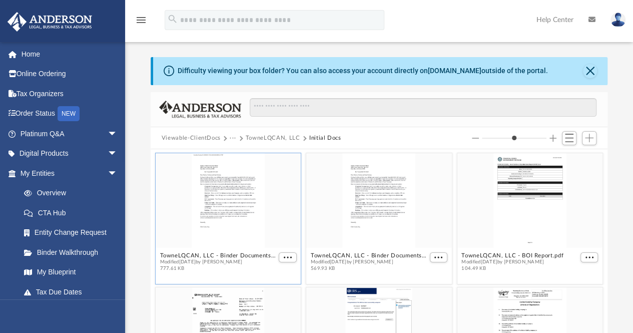
click at [222, 209] on div "grid" at bounding box center [229, 200] width 146 height 95
type input "*"
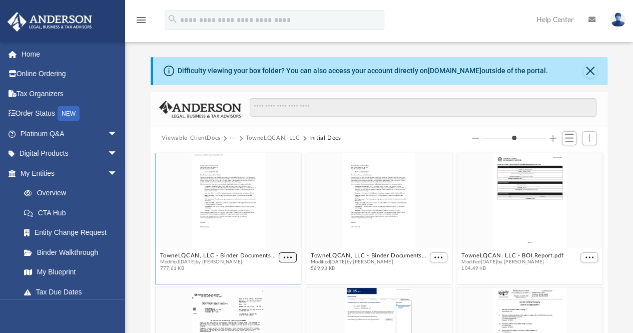
click at [280, 258] on button "More options" at bounding box center [288, 257] width 18 height 11
click at [278, 289] on li "Download" at bounding box center [273, 290] width 29 height 11
